Goal: Navigation & Orientation: Find specific page/section

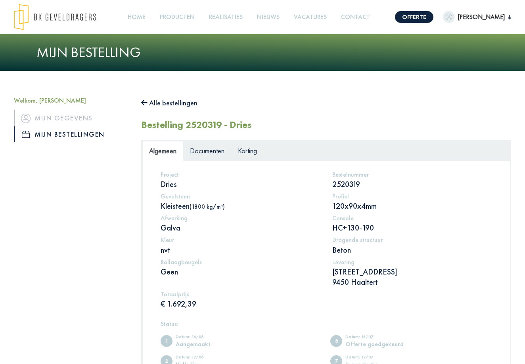
click at [151, 103] on button "Alle bestellingen" at bounding box center [169, 103] width 56 height 13
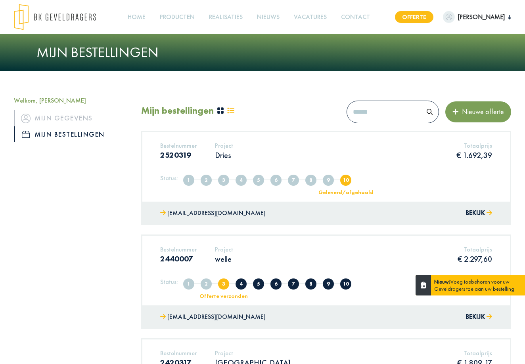
click at [420, 14] on link "Offerte" at bounding box center [414, 17] width 38 height 12
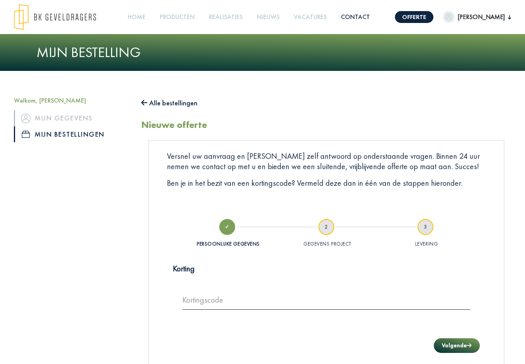
click at [354, 15] on link "Contact" at bounding box center [355, 17] width 35 height 18
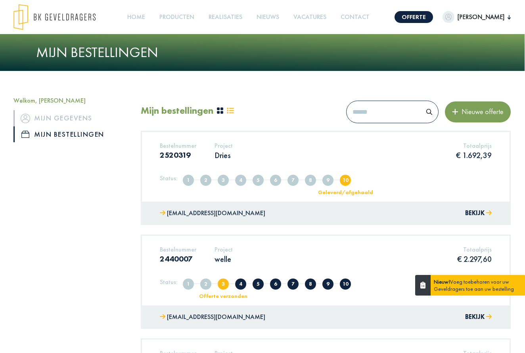
scroll to position [0, 0]
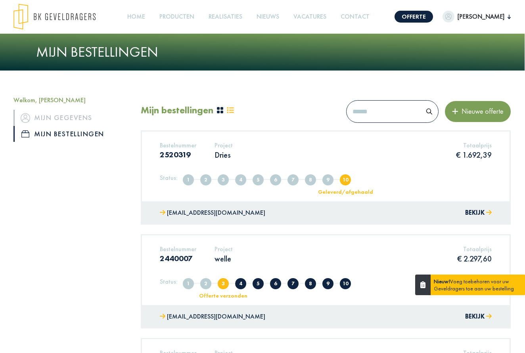
click at [222, 110] on icon at bounding box center [219, 110] width 7 height 7
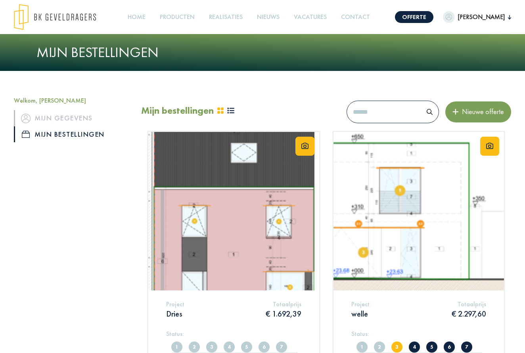
scroll to position [0, 0]
click at [234, 110] on icon at bounding box center [230, 110] width 7 height 6
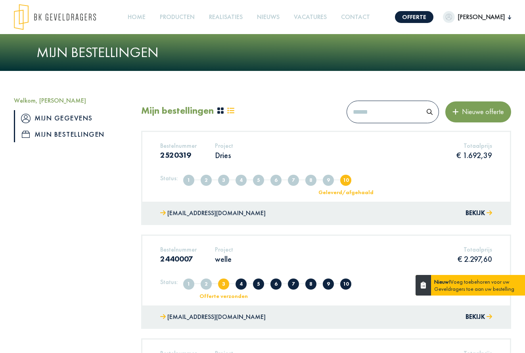
click at [68, 117] on link "Mijn gegevens" at bounding box center [71, 118] width 115 height 16
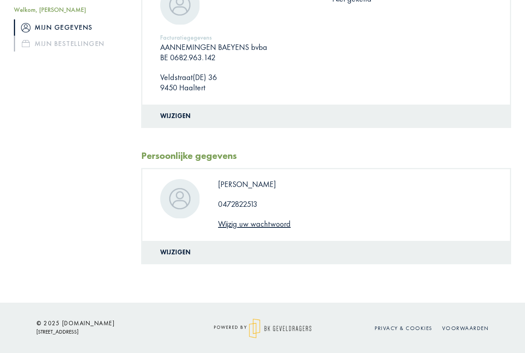
scroll to position [140, 0]
click at [263, 225] on link "Wijzig uw wachtwoord" at bounding box center [254, 224] width 73 height 10
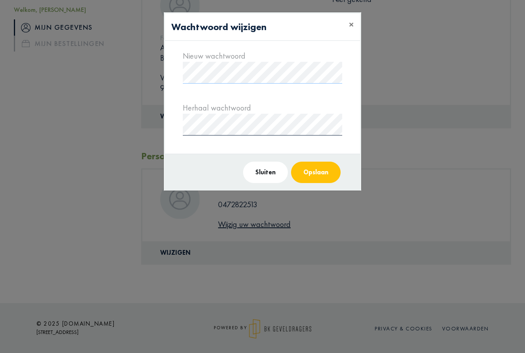
scroll to position [0, 0]
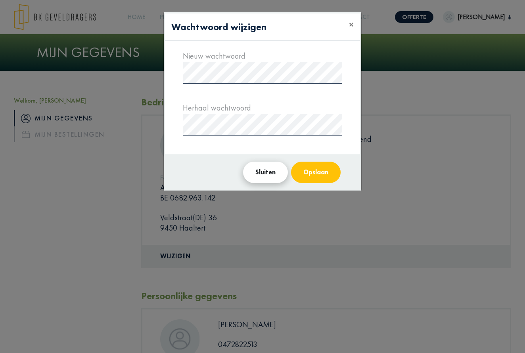
click at [272, 176] on button "Sluiten" at bounding box center [265, 172] width 45 height 21
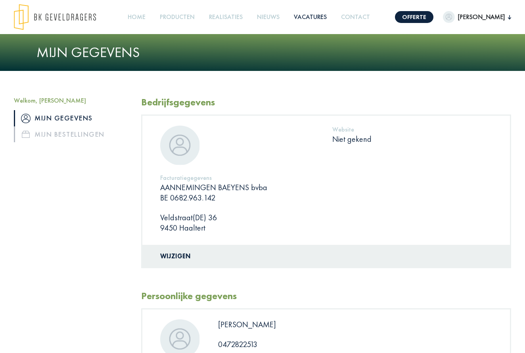
click at [307, 19] on link "Vacatures" at bounding box center [309, 17] width 39 height 18
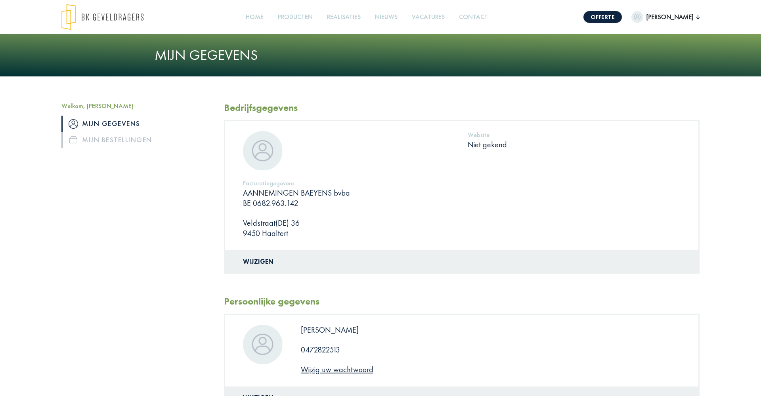
click at [95, 123] on link "Mijn gegevens" at bounding box center [136, 124] width 151 height 16
click at [434, 17] on link "Vacatures" at bounding box center [428, 17] width 39 height 18
